Goal: Information Seeking & Learning: Understand process/instructions

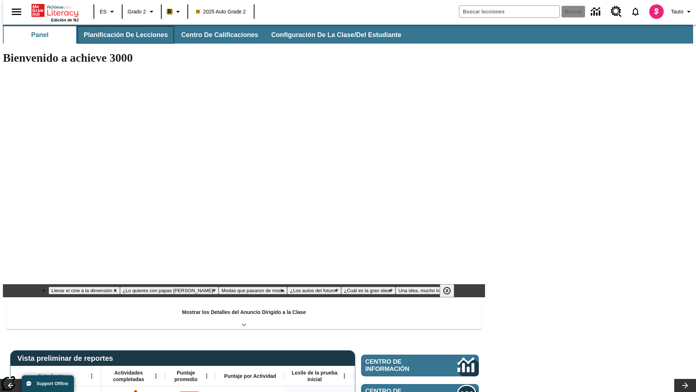
click at [121, 35] on button "Planificación de lecciones" at bounding box center [126, 34] width 96 height 17
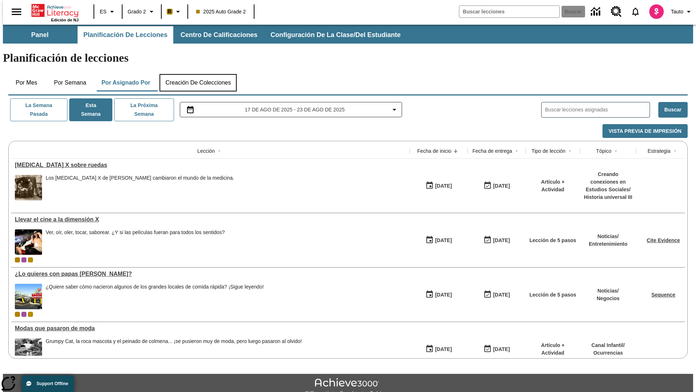
click at [198, 74] on button "Creación de colecciones" at bounding box center [198, 82] width 77 height 17
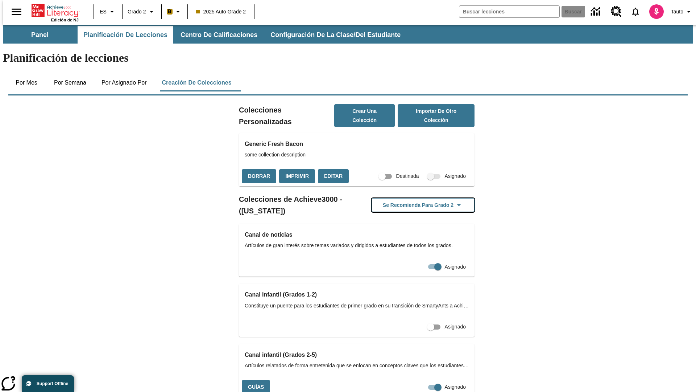
click at [412, 198] on button "Se recomienda para Grado 2" at bounding box center [423, 205] width 103 height 14
click at [417, 380] on input "Asignado" at bounding box center [437, 387] width 41 height 14
checkbox input "false"
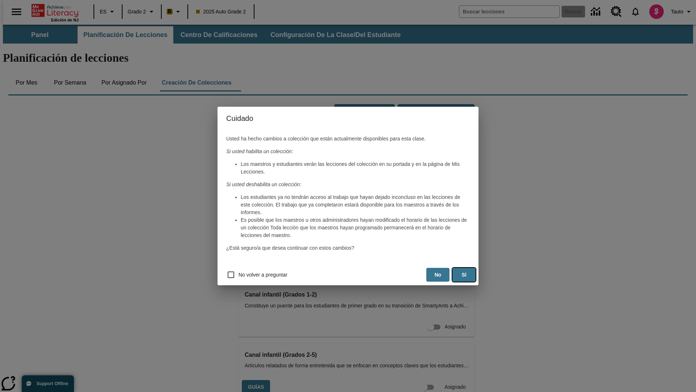
click at [464, 274] on button "Sí" at bounding box center [463, 275] width 23 height 14
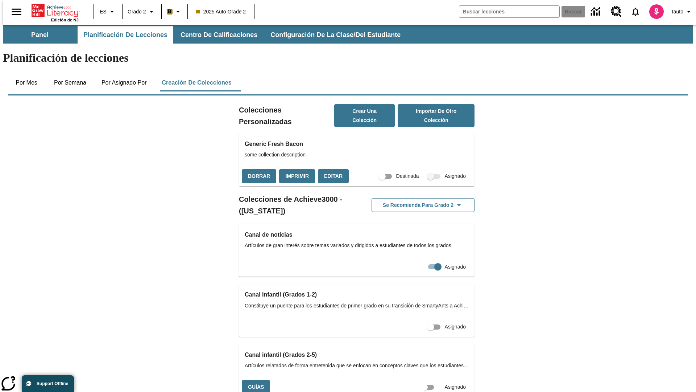
scroll to position [0, 7]
